Goal: Information Seeking & Learning: Find specific fact

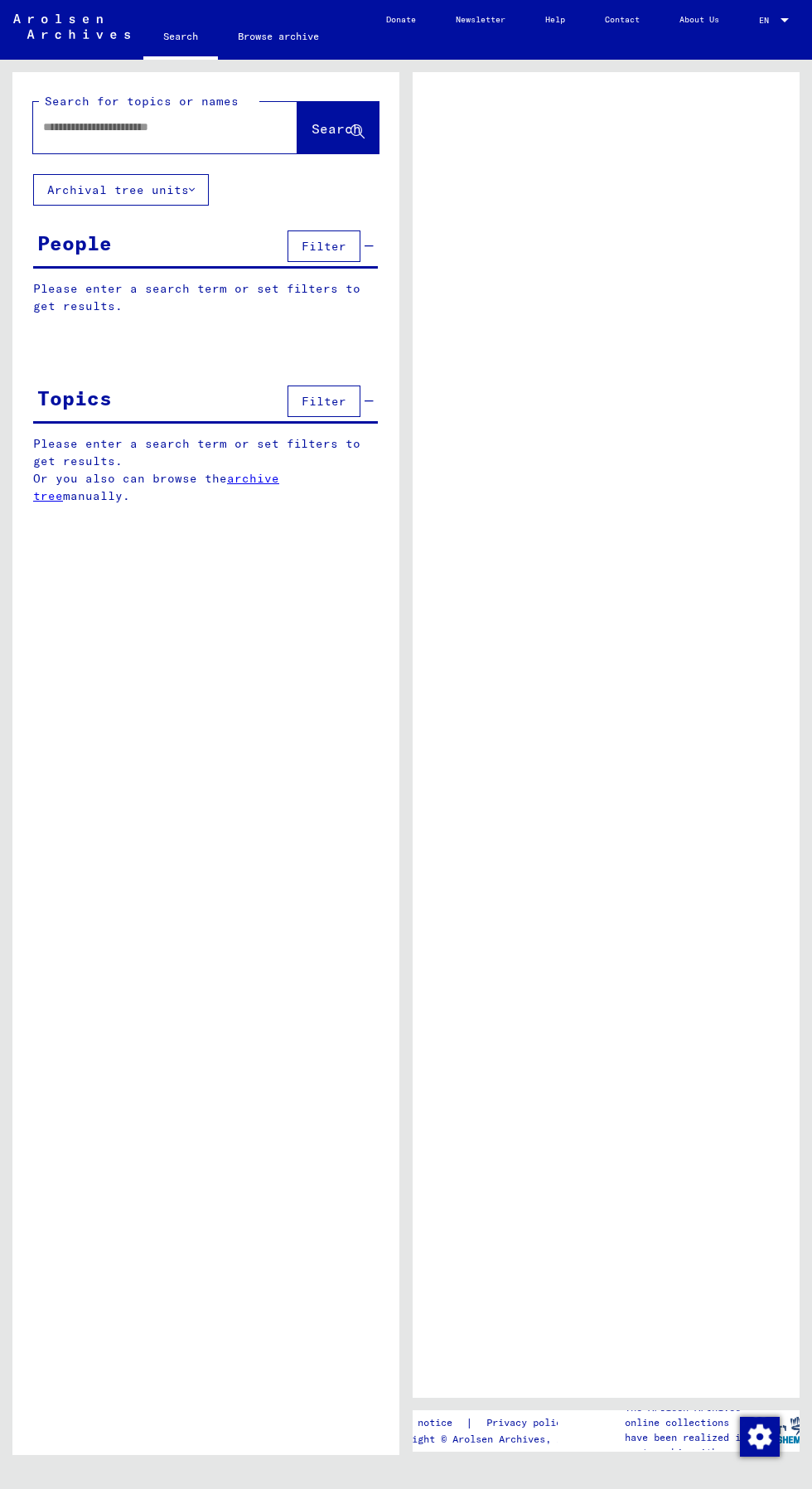
click at [113, 130] on input "text" at bounding box center [150, 127] width 215 height 17
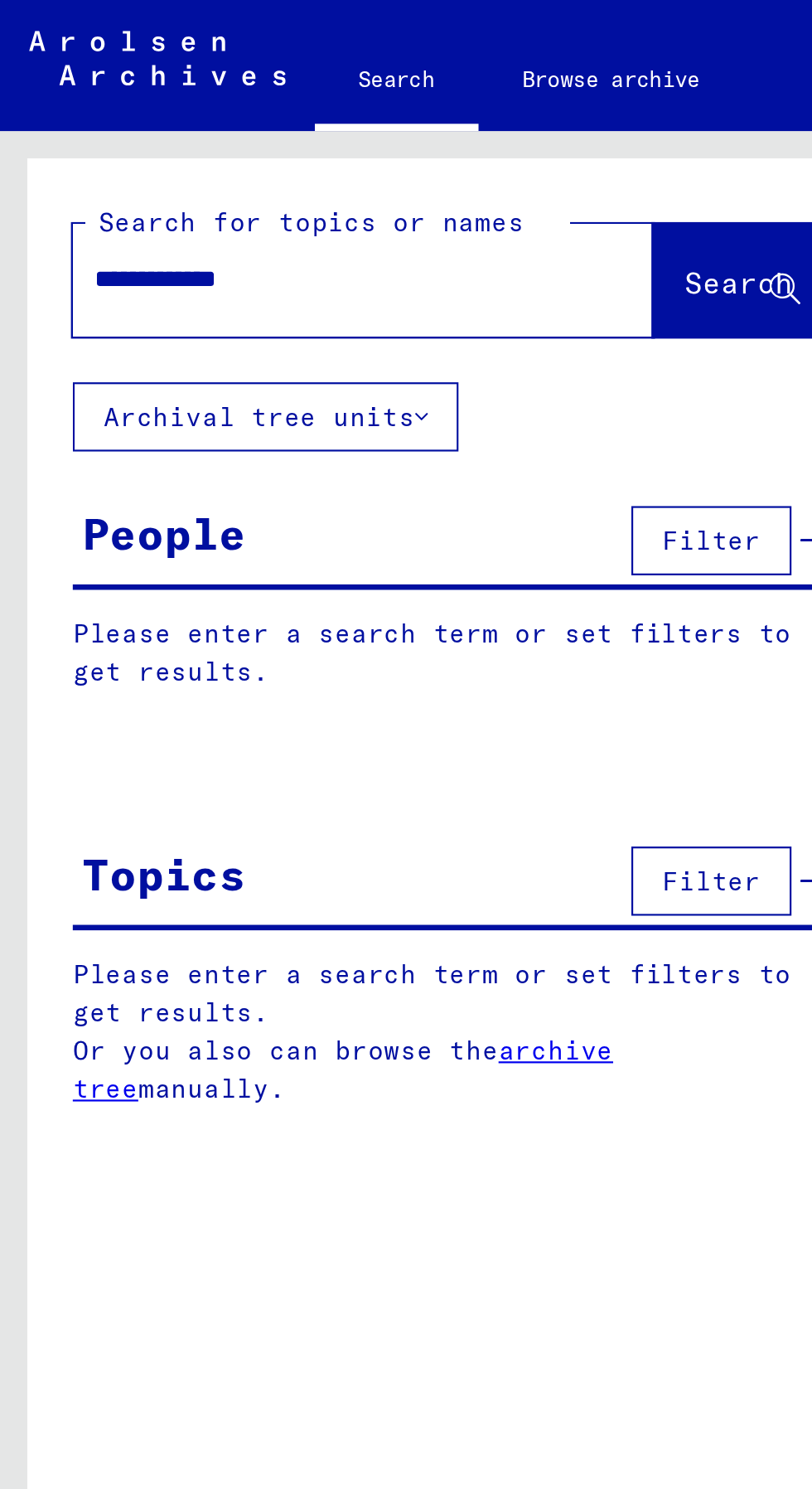
type input "**********"
click at [312, 128] on span "Search" at bounding box center [337, 128] width 50 height 17
click at [352, 134] on icon at bounding box center [358, 132] width 14 height 14
click at [336, 133] on span "Search" at bounding box center [337, 128] width 50 height 17
click at [350, 130] on span "Search" at bounding box center [337, 128] width 50 height 17
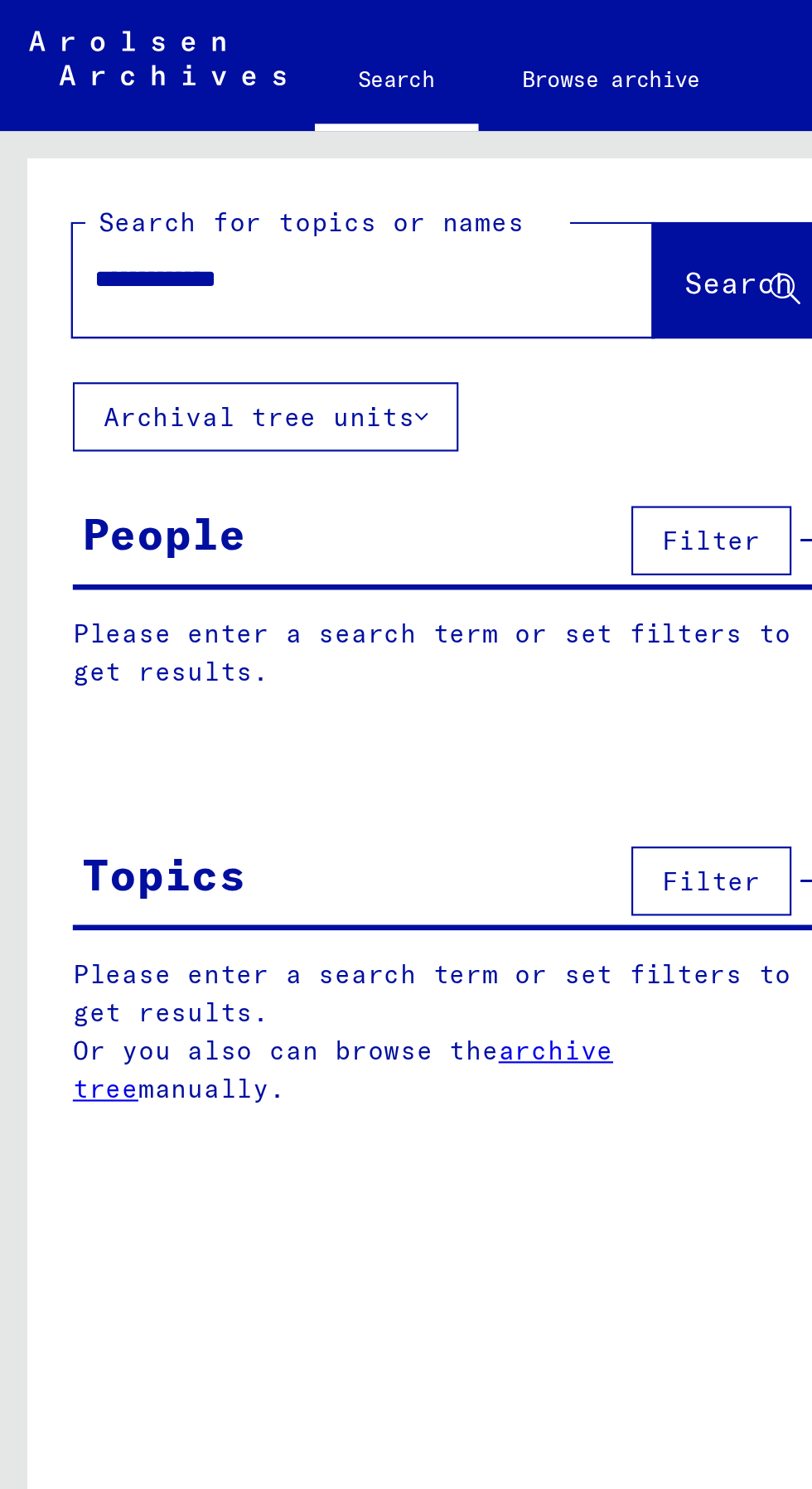
click at [329, 133] on span "Search" at bounding box center [337, 128] width 50 height 17
click at [346, 124] on span "Search" at bounding box center [337, 128] width 50 height 17
click at [352, 131] on icon at bounding box center [358, 132] width 14 height 14
click at [342, 122] on span "Search" at bounding box center [337, 128] width 50 height 17
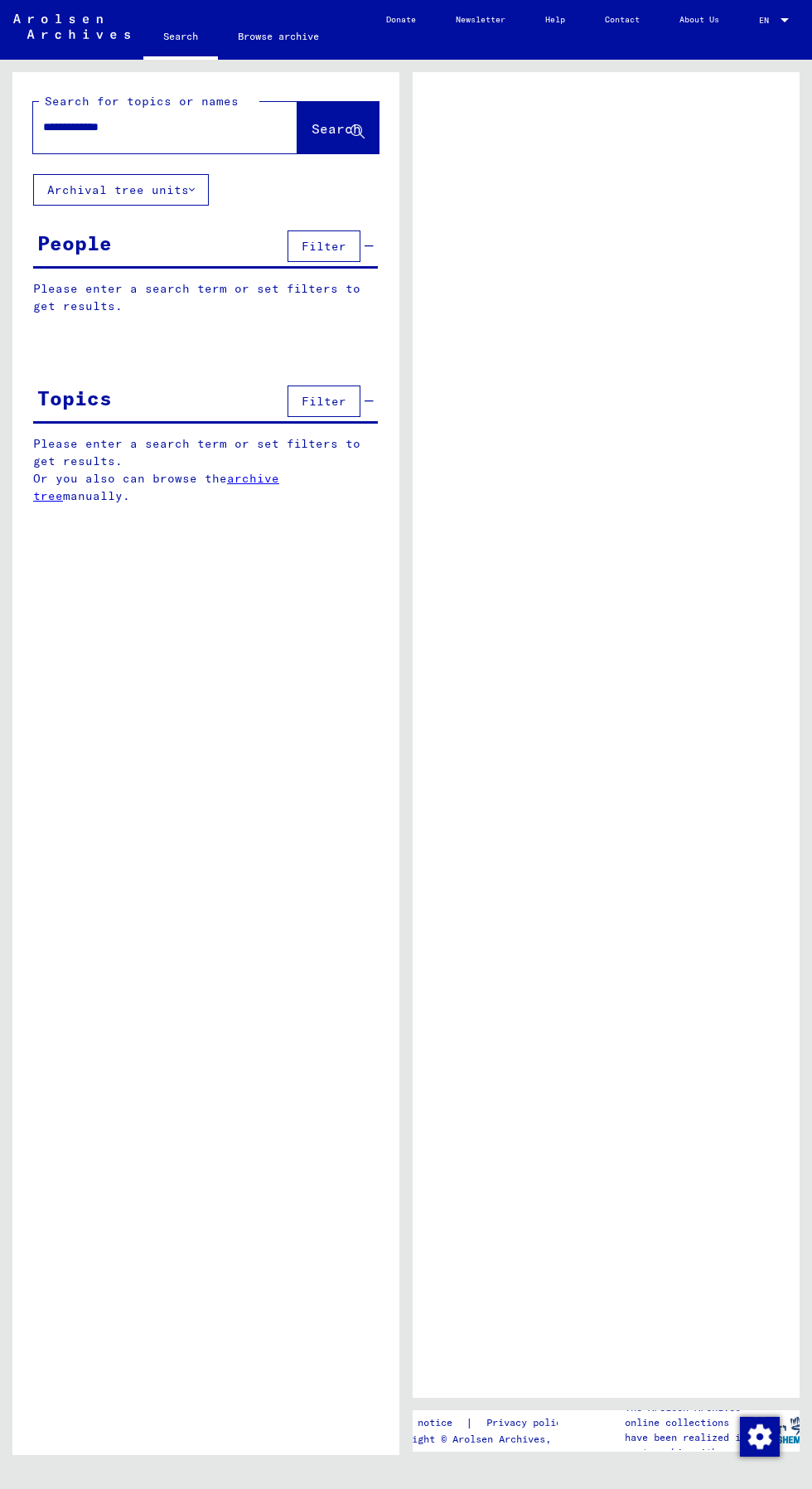
click at [434, 307] on div at bounding box center [606, 735] width 387 height 1326
click at [346, 123] on span "Search" at bounding box center [337, 128] width 50 height 17
